Goal: Task Accomplishment & Management: Manage account settings

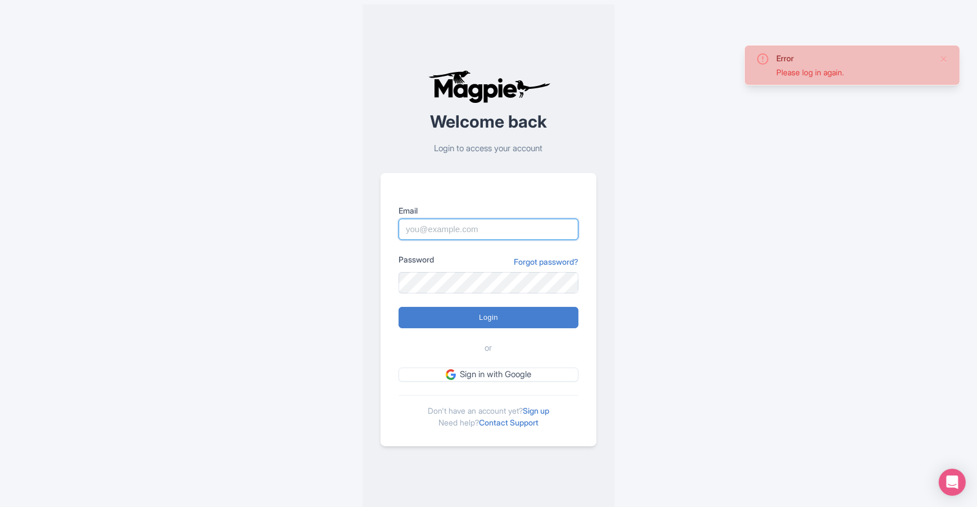
click at [510, 227] on input "Email" at bounding box center [489, 229] width 180 height 21
type input "[EMAIL_ADDRESS][DOMAIN_NAME]"
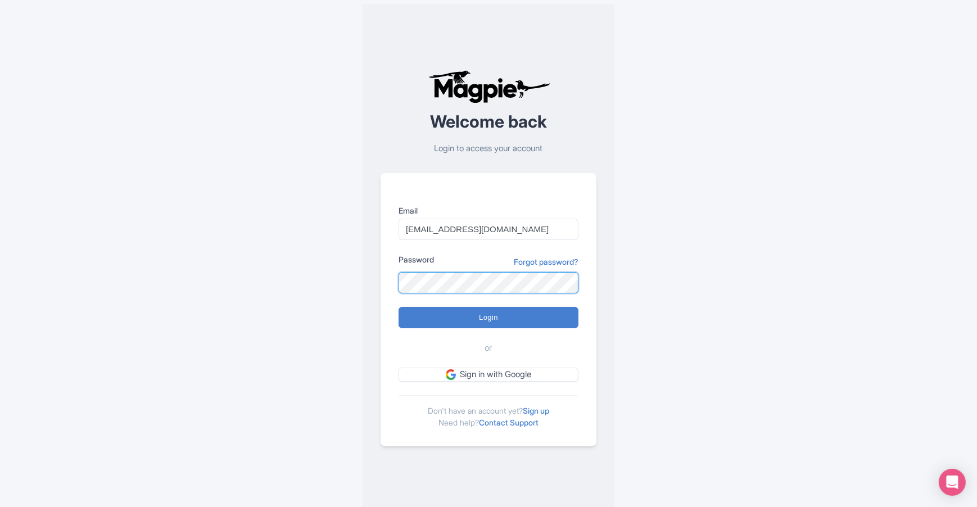
click at [399, 307] on input "Login" at bounding box center [489, 317] width 180 height 21
type input "Logging in..."
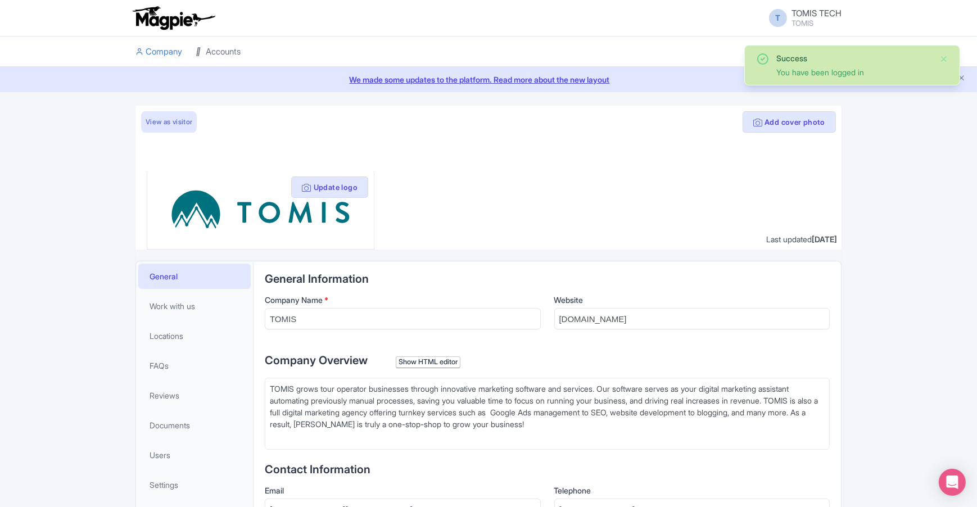
click at [216, 52] on link "Accounts" at bounding box center [218, 52] width 45 height 31
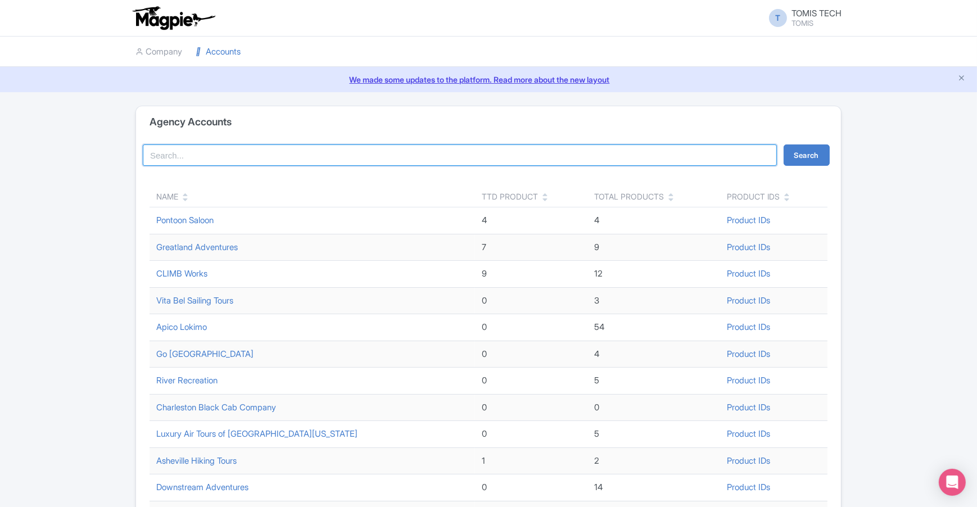
click at [233, 154] on input "search" at bounding box center [460, 155] width 634 height 21
type input "[US_STATE] River Tours"
click at [784, 145] on button "Search" at bounding box center [807, 155] width 46 height 21
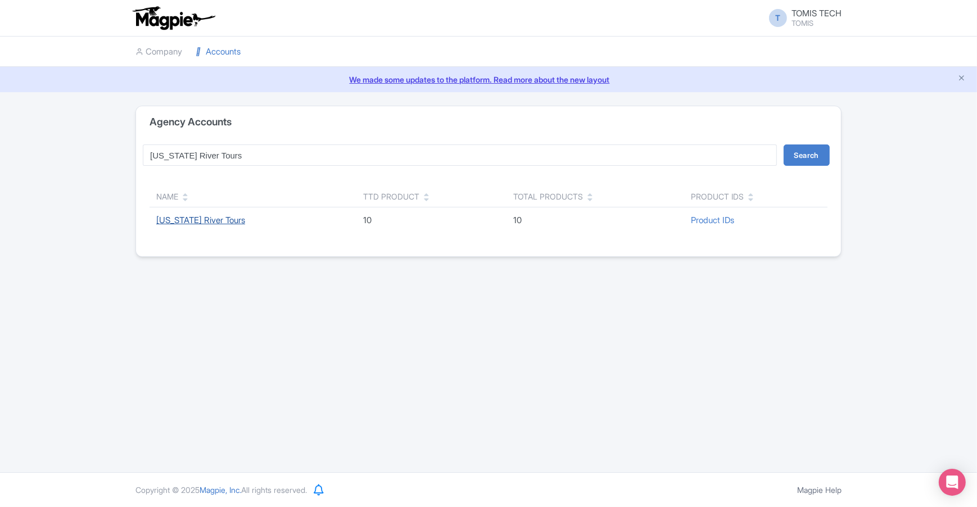
click at [209, 218] on link "Arkansas River Tours" at bounding box center [200, 220] width 89 height 11
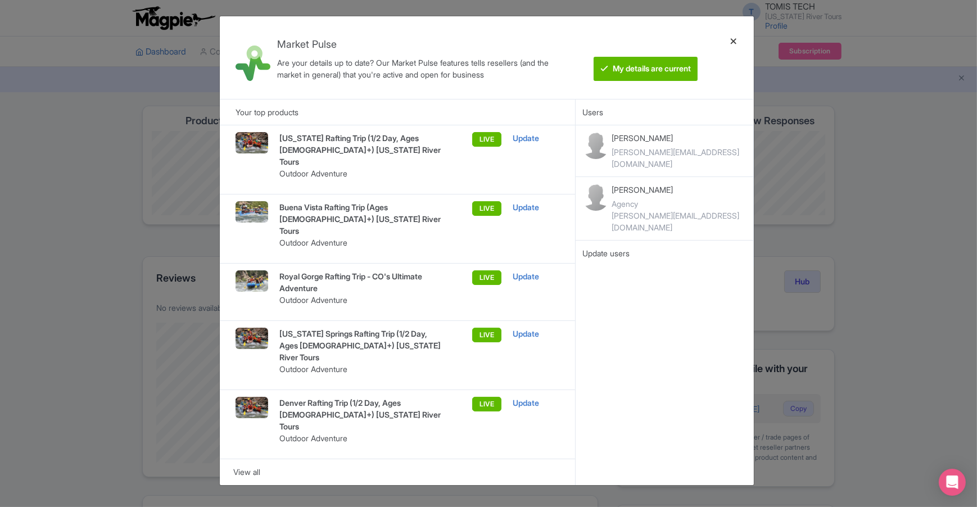
click at [737, 42] on div at bounding box center [733, 57] width 27 height 65
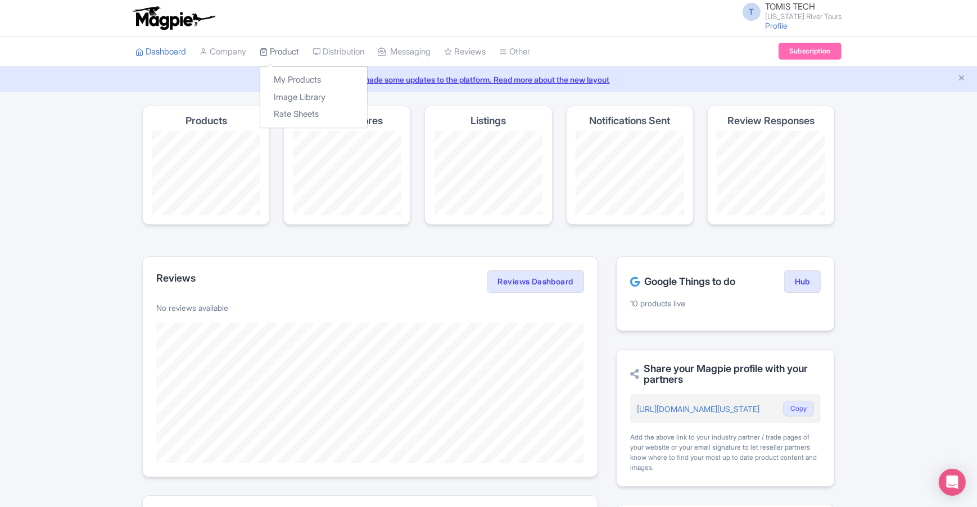
click at [290, 48] on link "Product" at bounding box center [279, 52] width 39 height 31
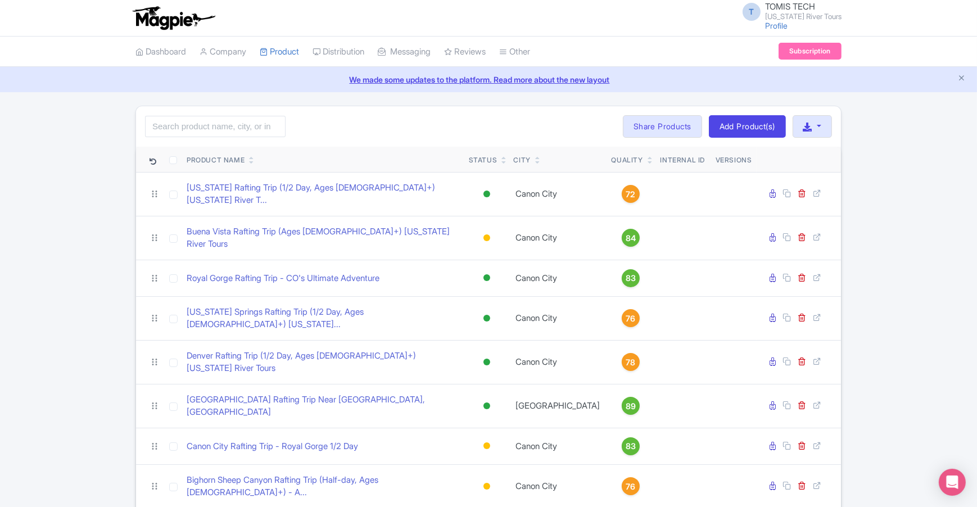
click at [469, 161] on div "Status" at bounding box center [483, 160] width 29 height 10
click at [505, 161] on icon at bounding box center [504, 162] width 5 height 7
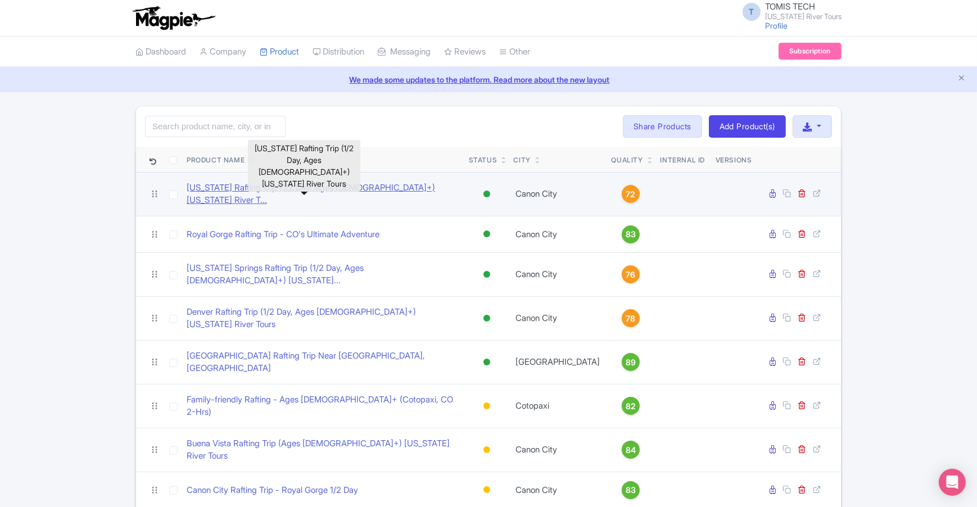
click at [285, 192] on link "[US_STATE] Rafting Trip (1/2 Day, Ages [DEMOGRAPHIC_DATA]+) [US_STATE] River T.…" at bounding box center [323, 194] width 273 height 25
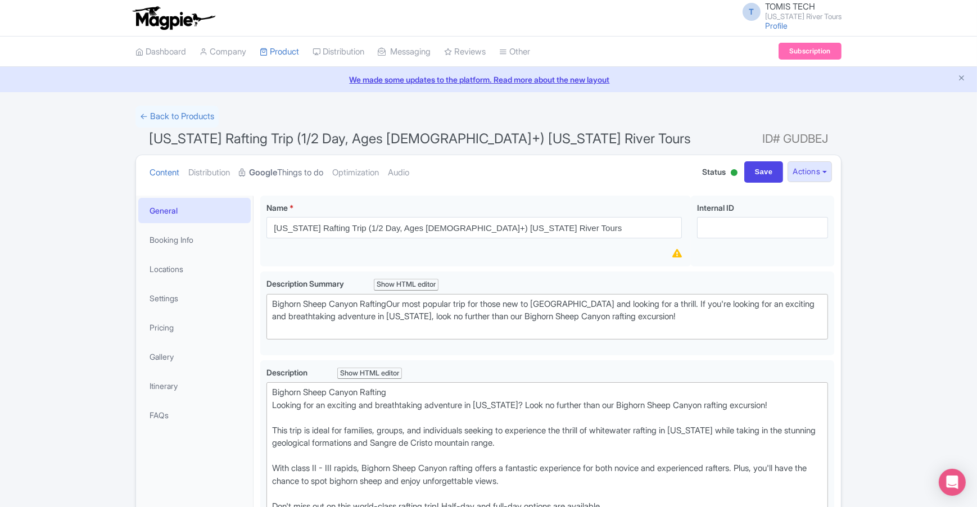
click at [308, 175] on link "Google Things to do" at bounding box center [281, 172] width 84 height 35
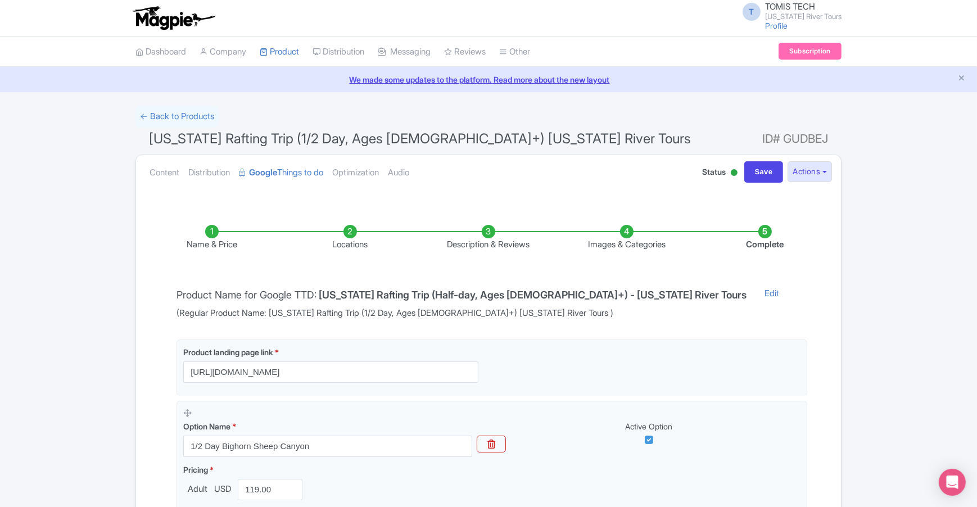
click at [481, 229] on li "Description & Reviews" at bounding box center [488, 238] width 138 height 26
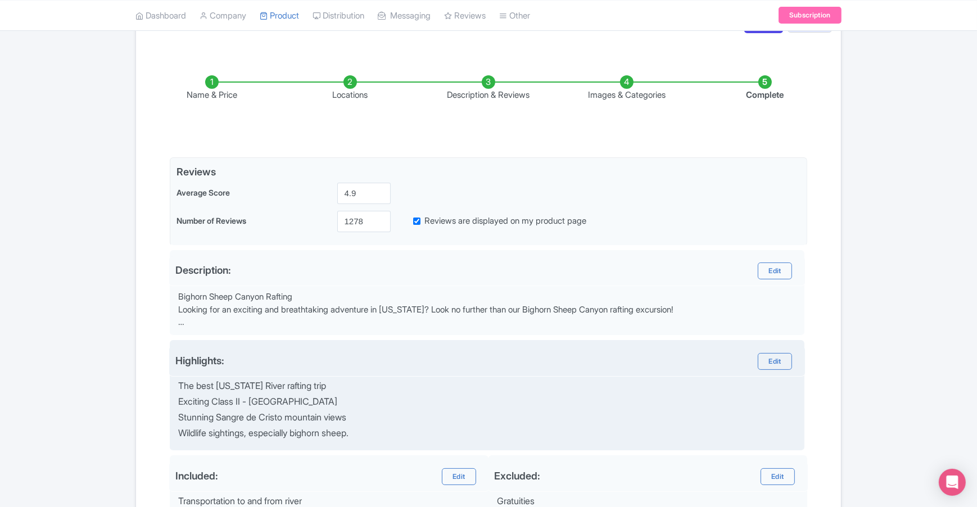
scroll to position [44, 0]
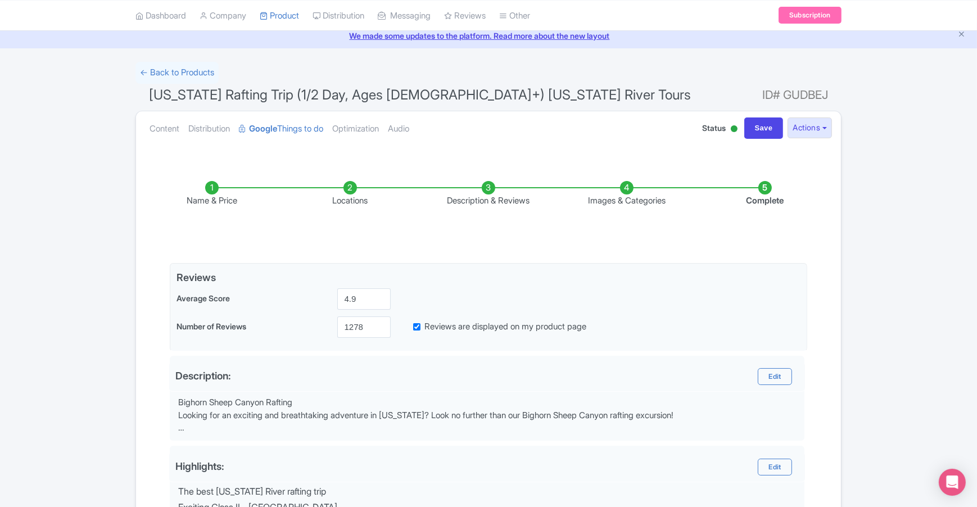
click at [355, 191] on li "Locations" at bounding box center [350, 194] width 138 height 26
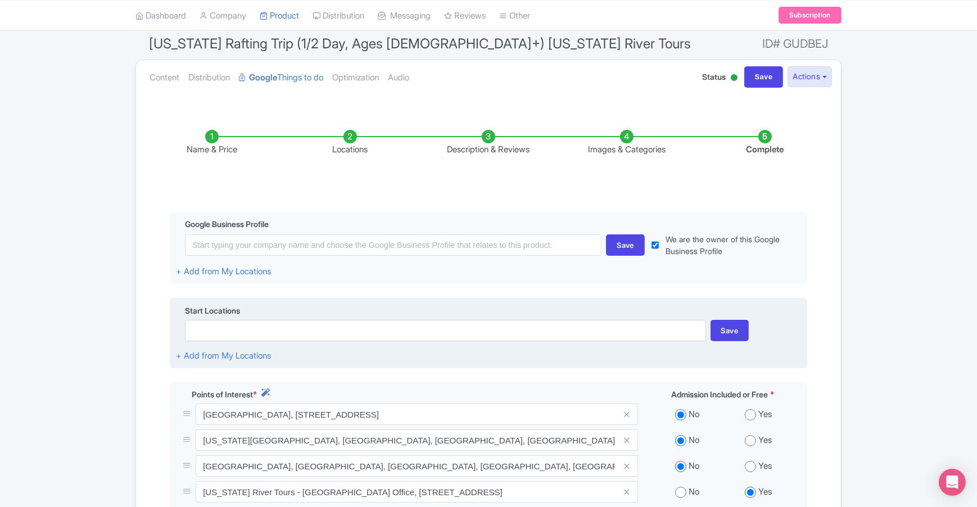
scroll to position [0, 0]
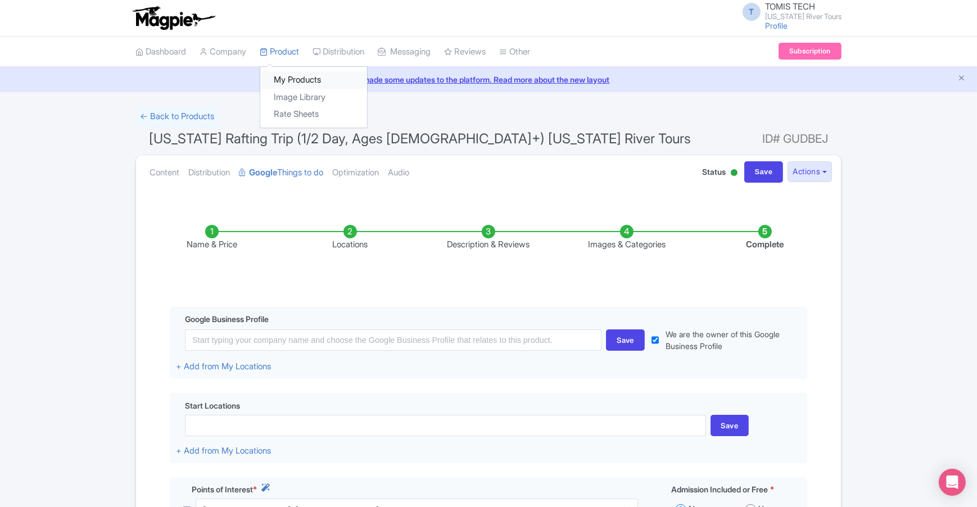
click at [294, 79] on link "My Products" at bounding box center [313, 79] width 107 height 17
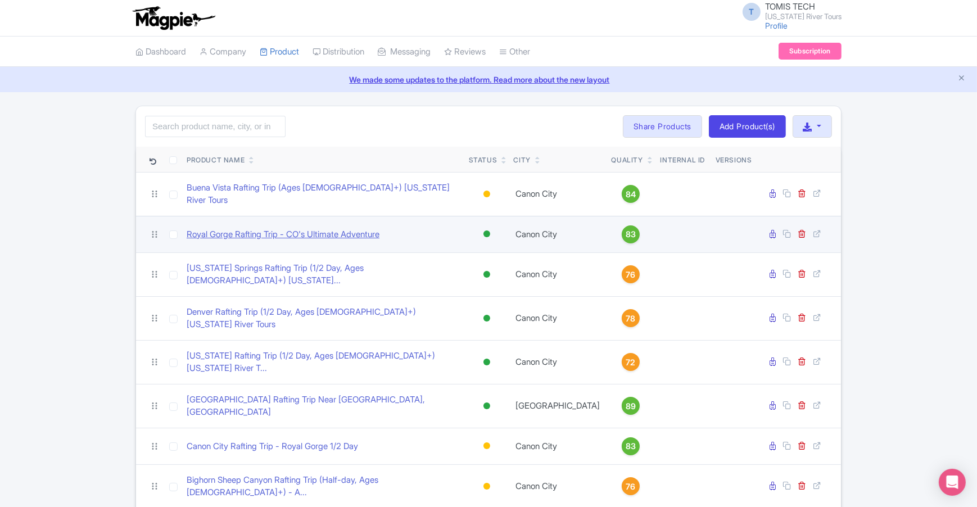
click at [288, 228] on link "Royal Gorge Rafting Trip - CO's Ultimate Adventure" at bounding box center [283, 234] width 193 height 13
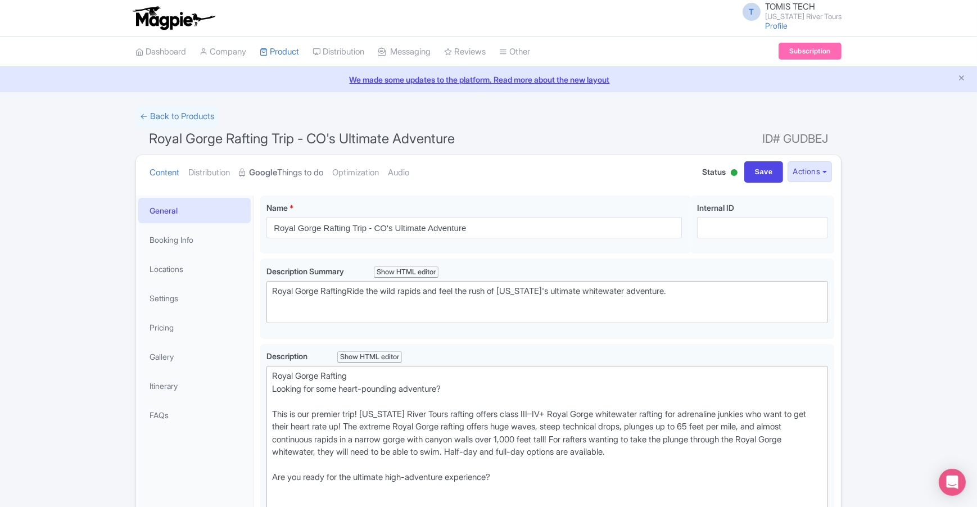
click at [291, 179] on link "Google Things to do" at bounding box center [281, 172] width 84 height 35
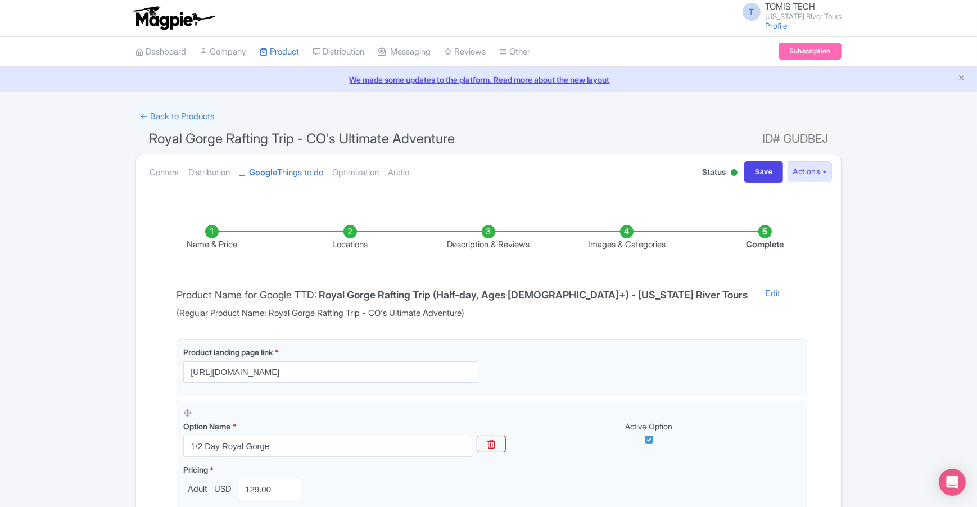
click at [347, 232] on li "Locations" at bounding box center [350, 238] width 138 height 26
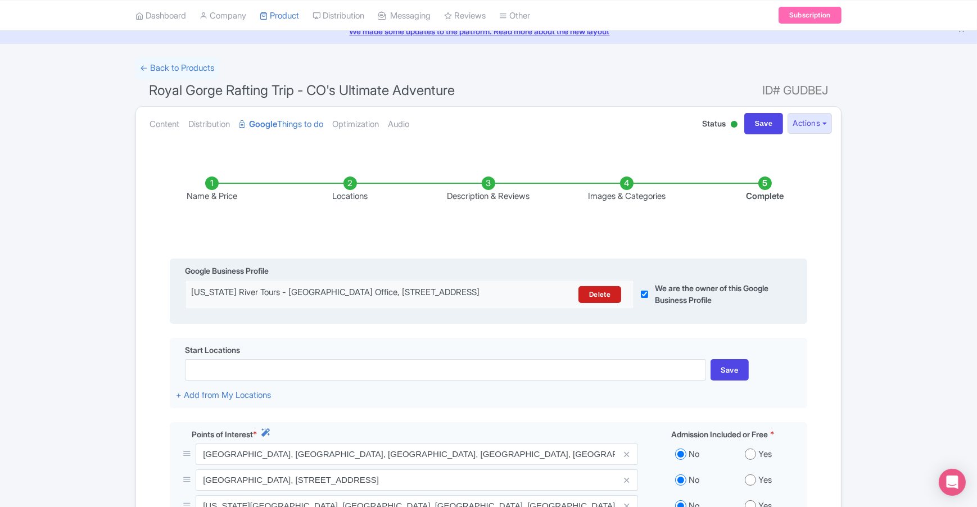
scroll to position [11, 0]
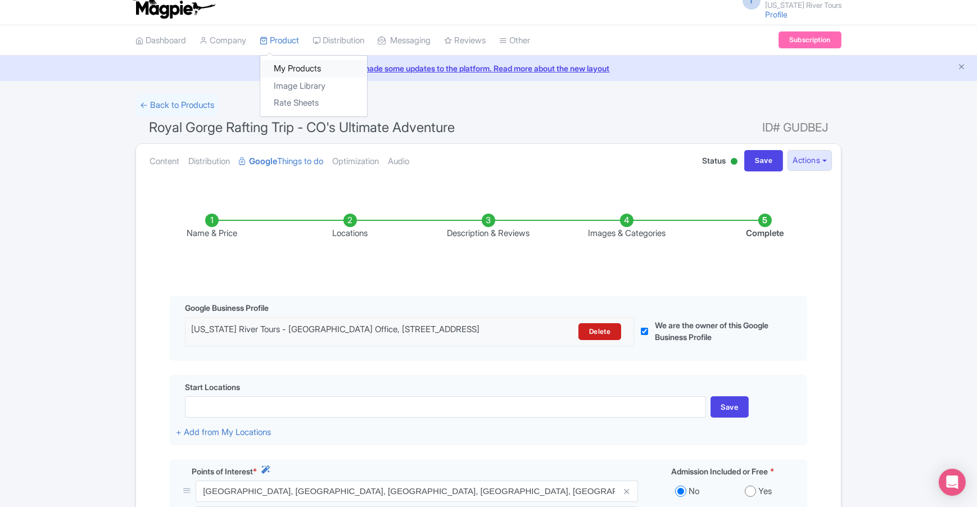
click at [297, 70] on link "My Products" at bounding box center [313, 68] width 107 height 17
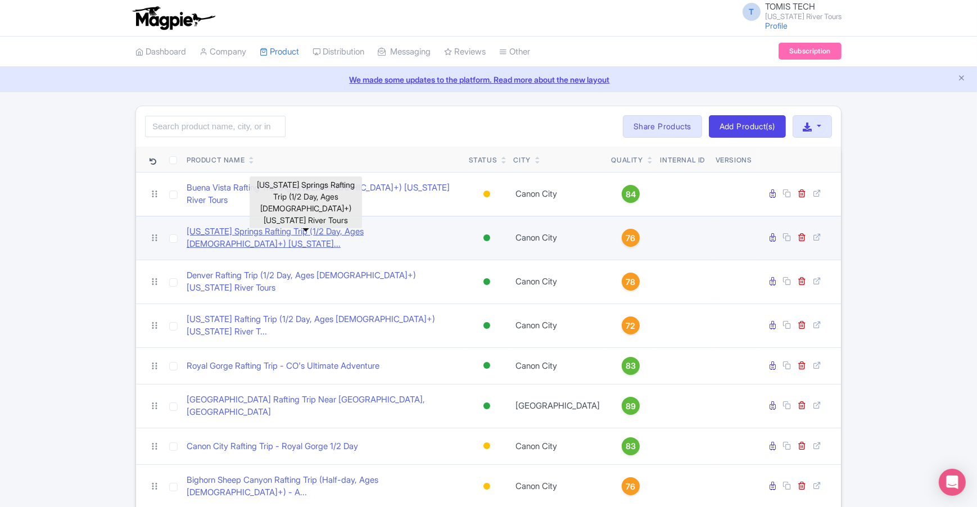
click at [248, 232] on link "[US_STATE] Springs Rafting Trip (1/2 Day, Ages [DEMOGRAPHIC_DATA]+) [US_STATE].…" at bounding box center [323, 237] width 273 height 25
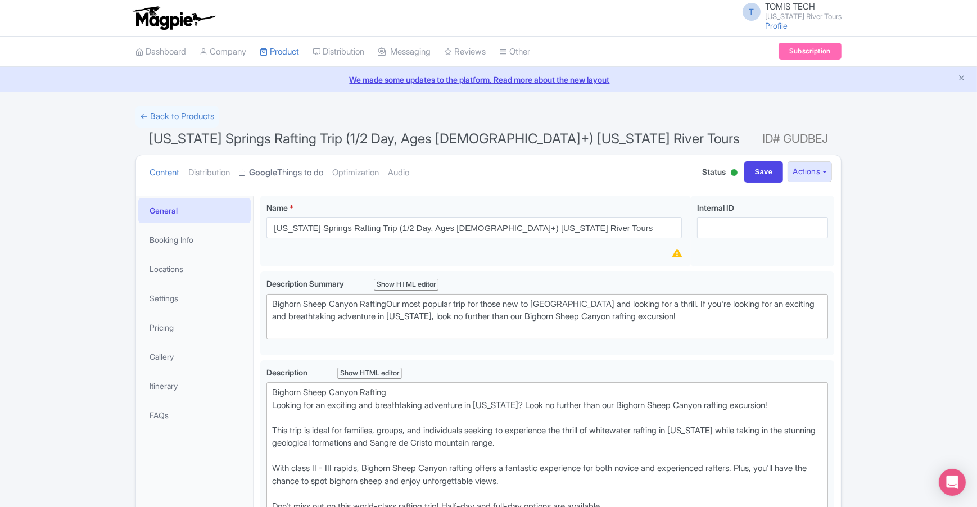
click at [295, 170] on link "Google Things to do" at bounding box center [281, 172] width 84 height 35
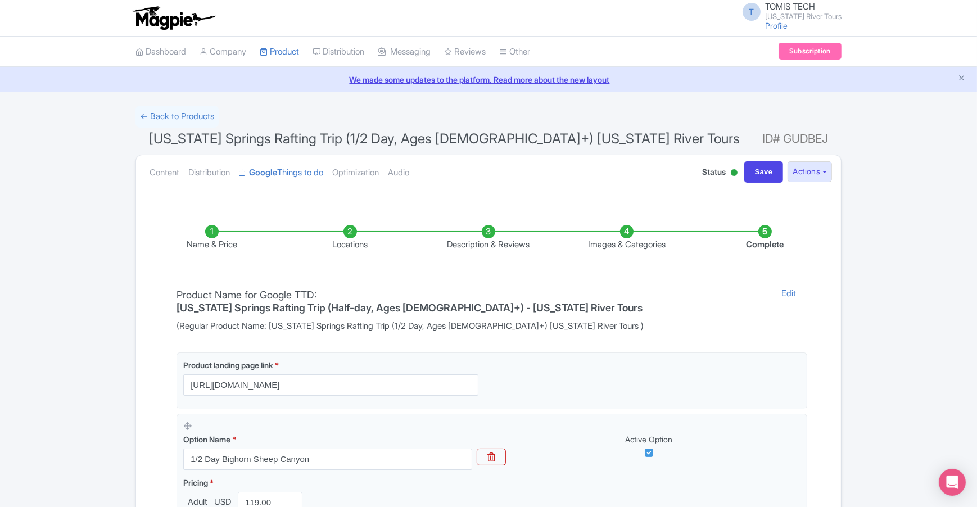
click at [353, 234] on li "Locations" at bounding box center [350, 238] width 138 height 26
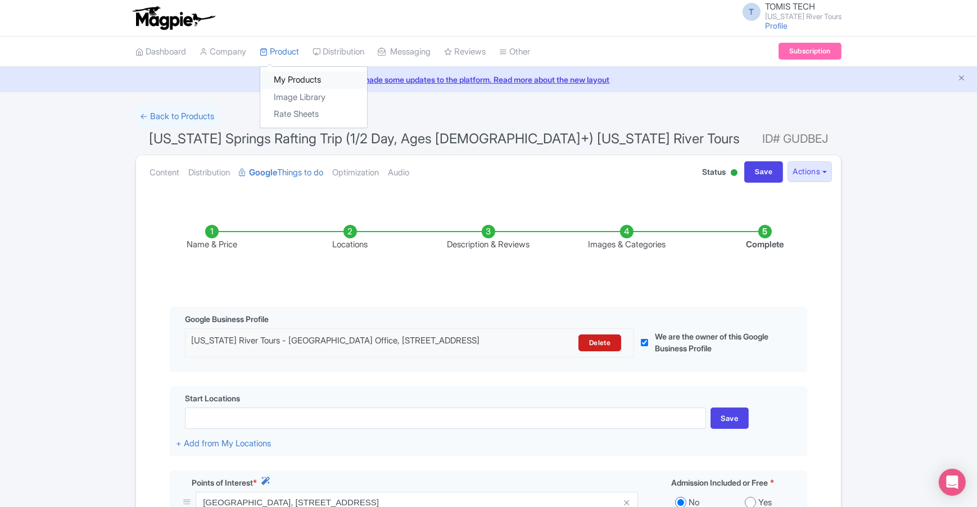
click at [288, 79] on link "My Products" at bounding box center [313, 79] width 107 height 17
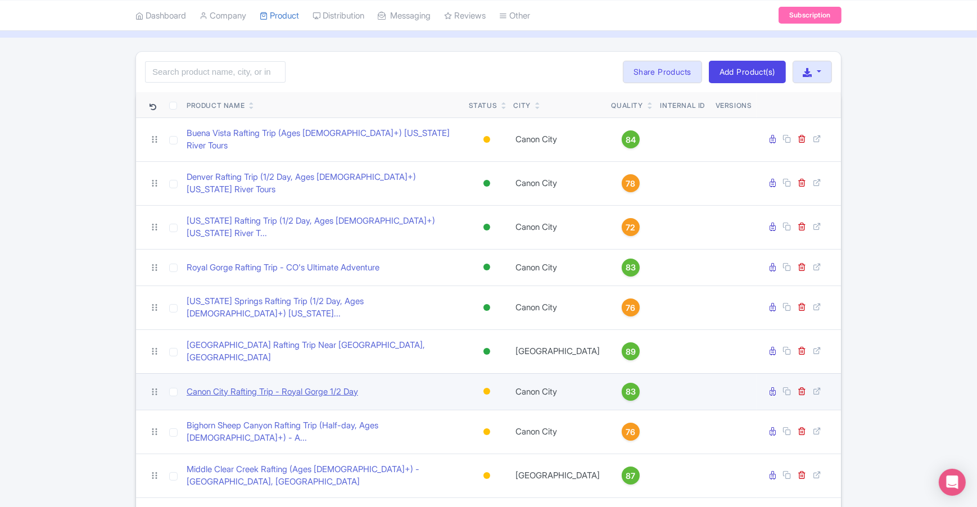
scroll to position [55, 0]
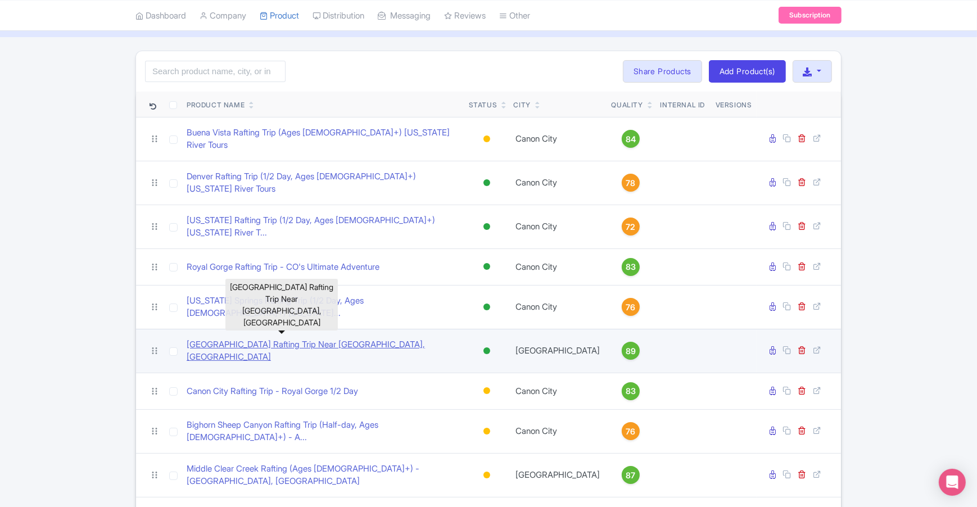
click at [259, 338] on link "[GEOGRAPHIC_DATA] Rafting Trip Near [GEOGRAPHIC_DATA], [GEOGRAPHIC_DATA]" at bounding box center [323, 350] width 273 height 25
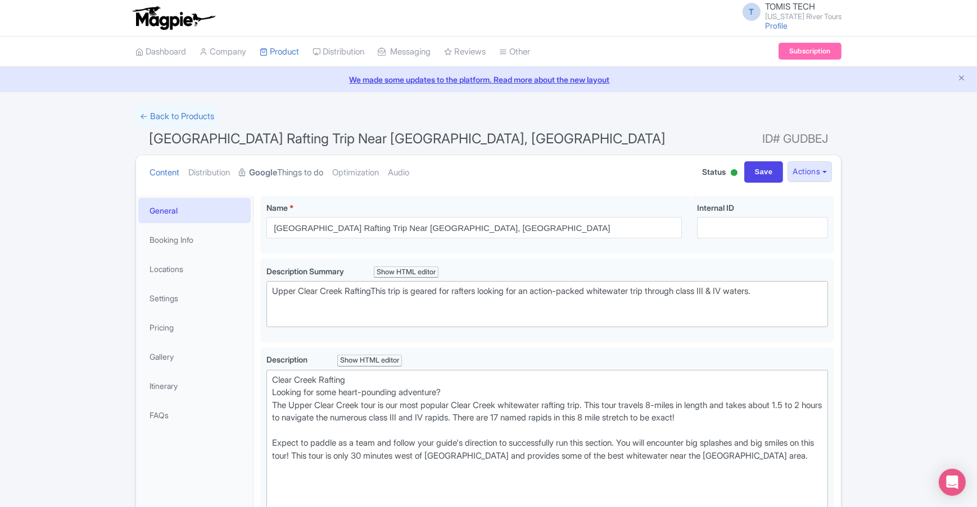
click at [287, 166] on link "Google Things to do" at bounding box center [281, 172] width 84 height 35
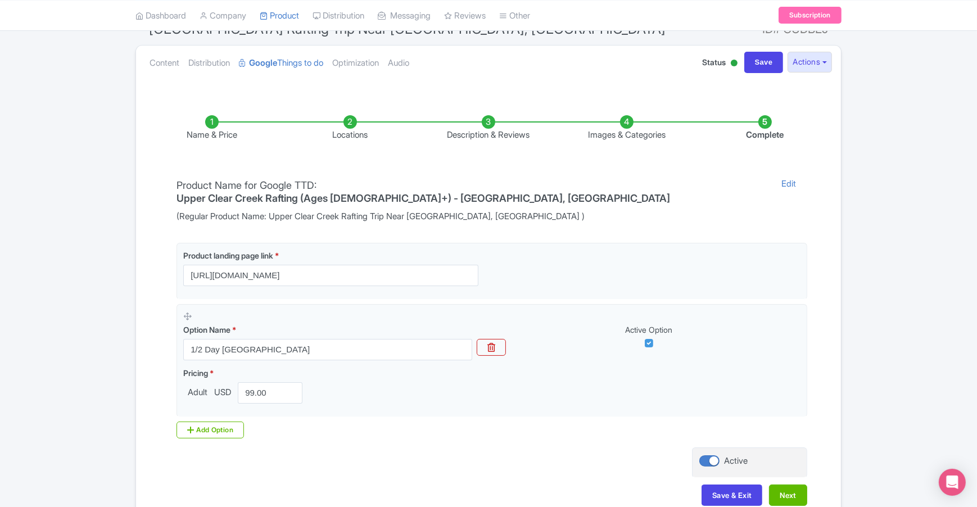
scroll to position [98, 0]
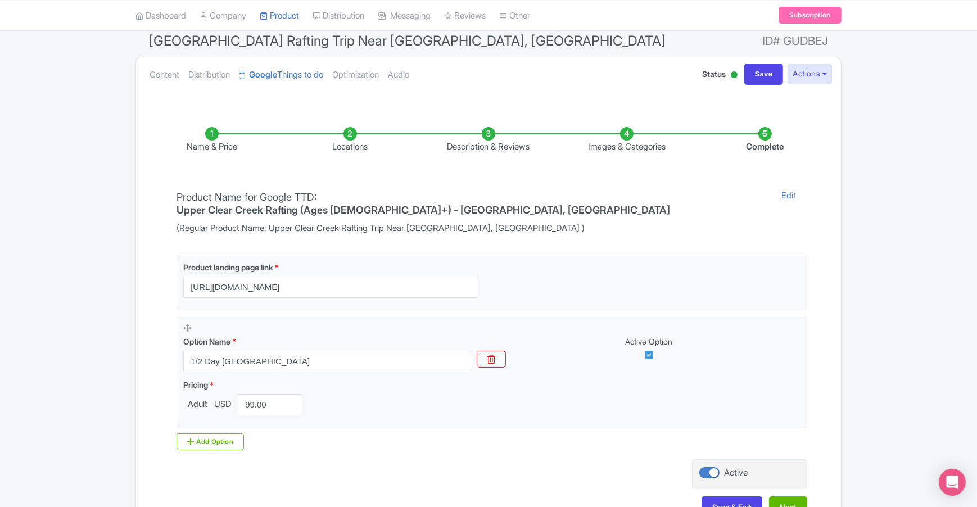
click at [343, 136] on li "Locations" at bounding box center [350, 140] width 138 height 26
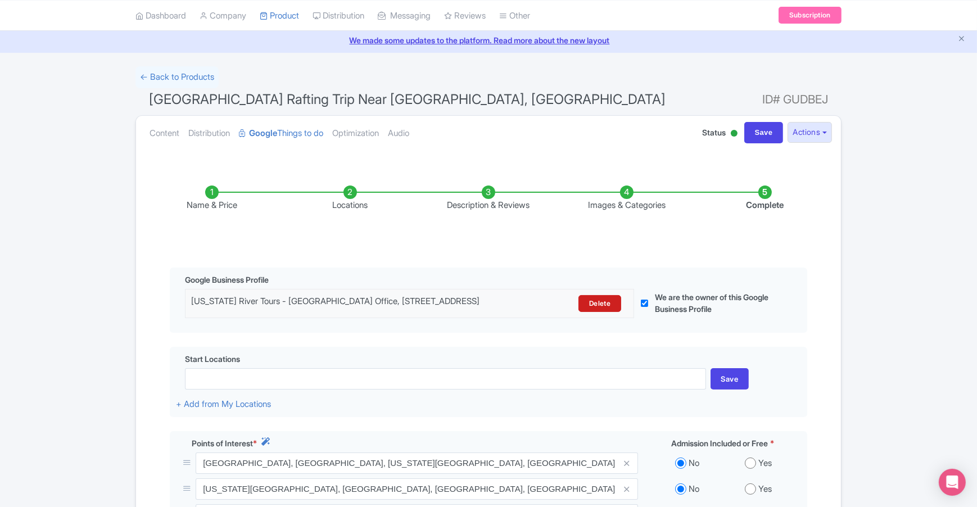
scroll to position [33, 0]
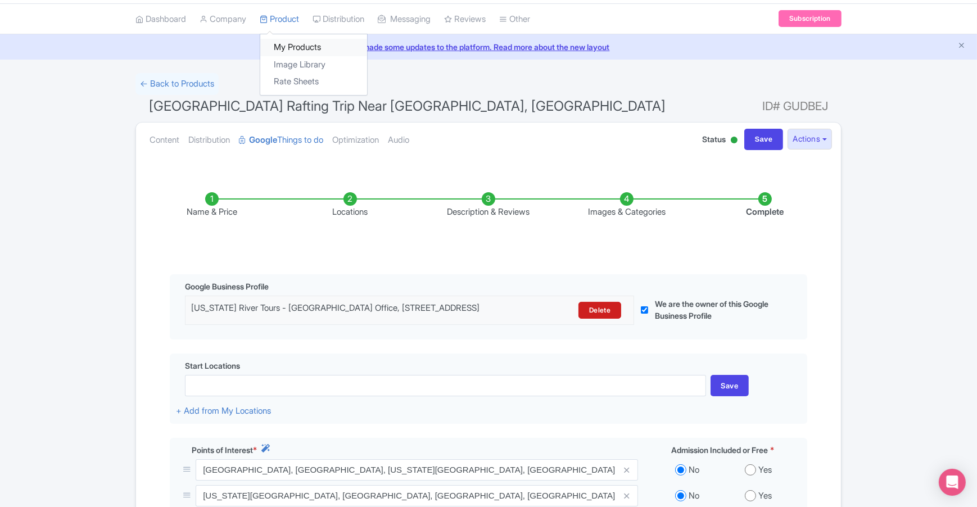
click at [295, 44] on link "My Products" at bounding box center [313, 47] width 107 height 17
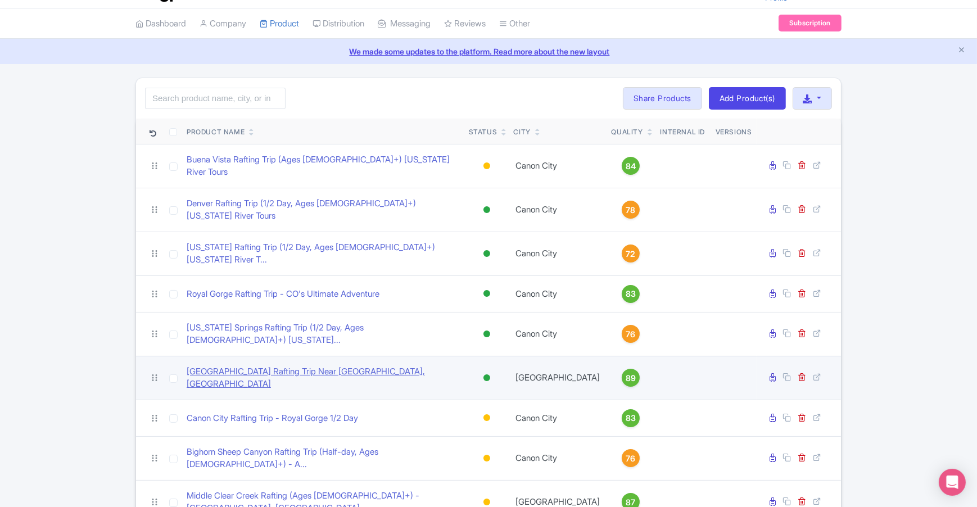
scroll to position [78, 0]
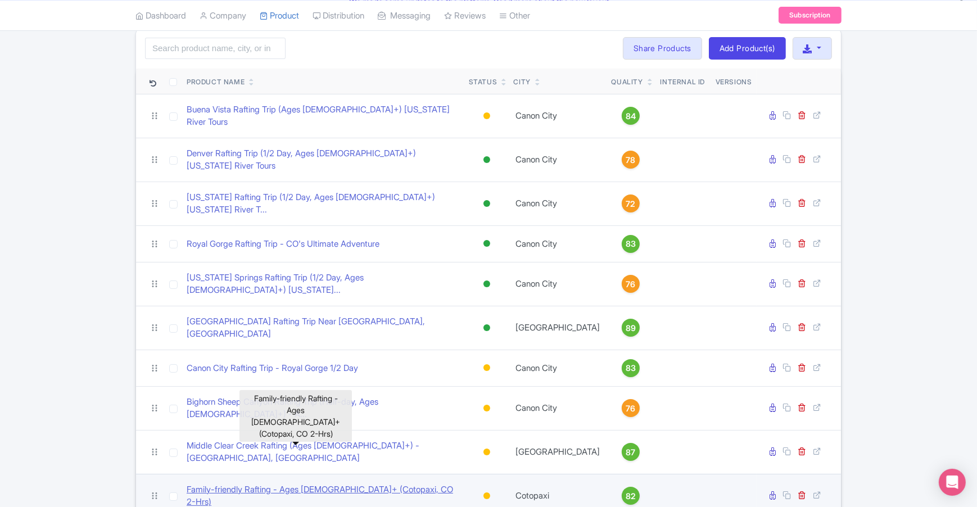
click at [296, 484] on link "Family-friendly Rafting - Ages [DEMOGRAPHIC_DATA]+ (Cotopaxi, CO 2-Hrs)" at bounding box center [323, 496] width 273 height 25
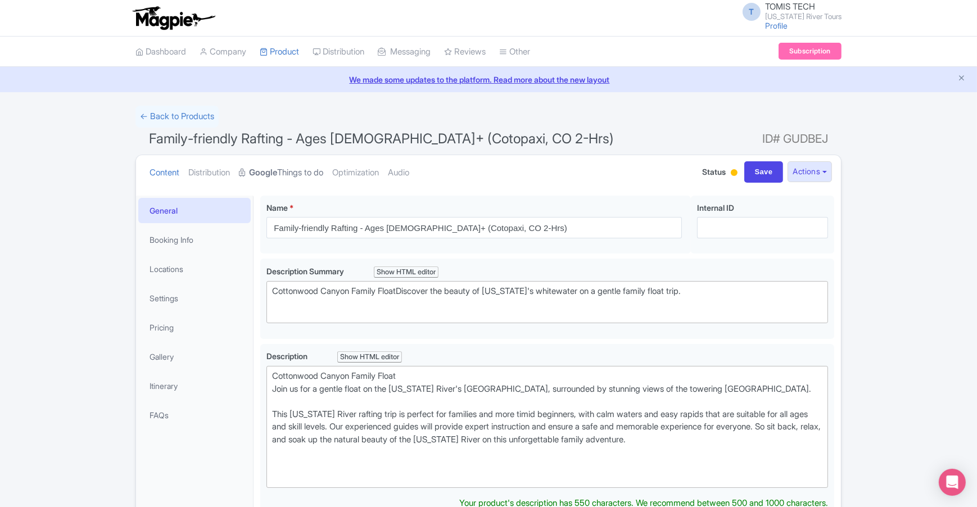
click at [319, 170] on link "Google Things to do" at bounding box center [281, 172] width 84 height 35
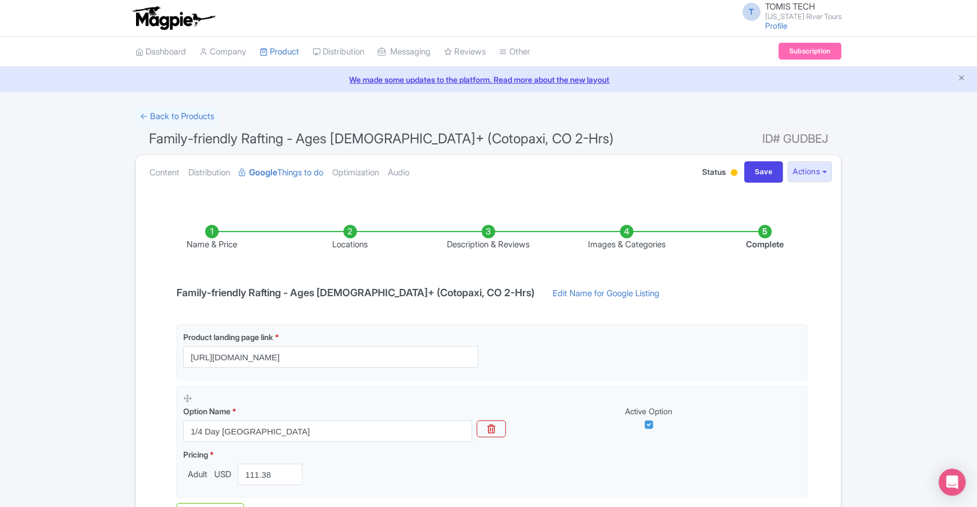
click at [353, 236] on li "Locations" at bounding box center [350, 238] width 138 height 26
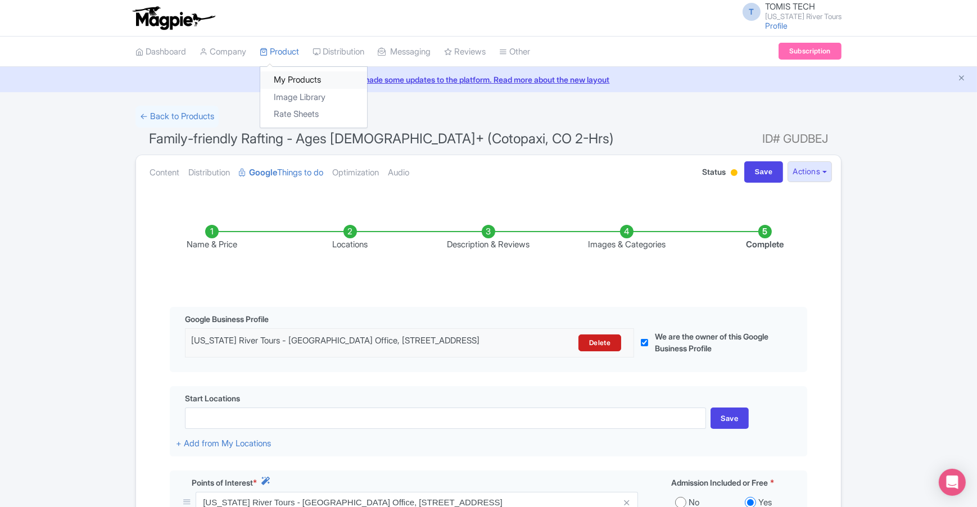
click at [291, 75] on link "My Products" at bounding box center [313, 79] width 107 height 17
